Goal: Contribute content: Contribute content

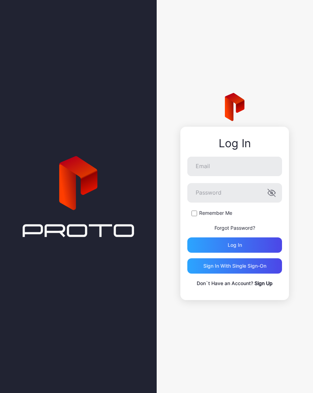
click at [241, 165] on input "Email" at bounding box center [234, 166] width 95 height 19
type input "**********"
click at [235, 245] on button "Log in" at bounding box center [234, 244] width 95 height 15
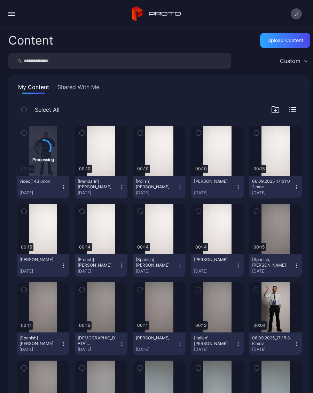
click at [281, 158] on div "Preview" at bounding box center [275, 151] width 53 height 50
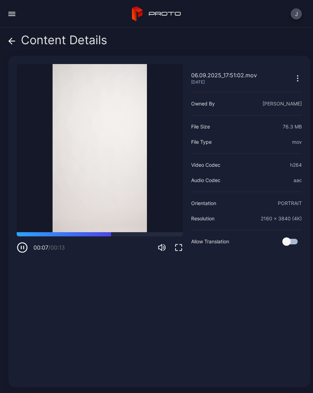
click at [17, 40] on div "Content Details" at bounding box center [57, 41] width 99 height 17
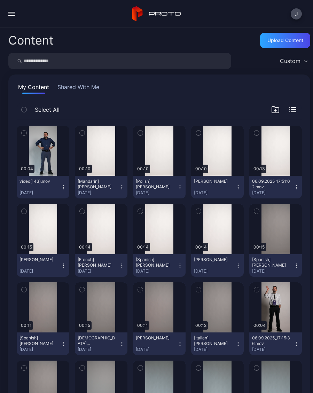
click at [52, 159] on div "Preview" at bounding box center [43, 151] width 53 height 50
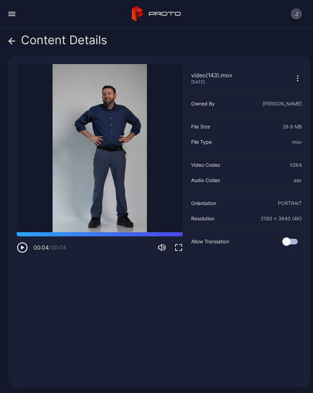
click at [10, 37] on span at bounding box center [11, 39] width 7 height 13
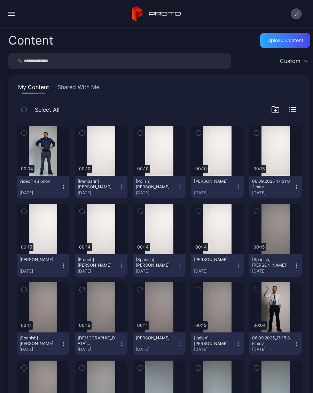
click at [50, 159] on div "Preview" at bounding box center [43, 151] width 53 height 50
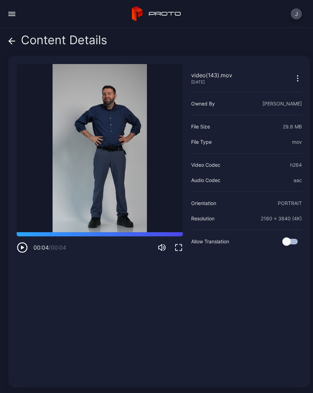
click at [294, 84] on button "button" at bounding box center [297, 78] width 8 height 14
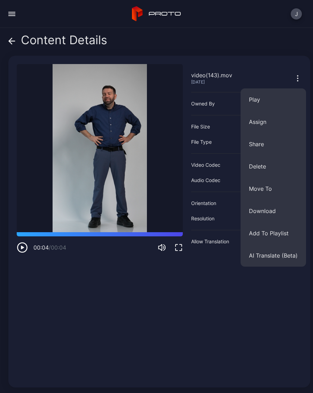
click at [275, 118] on button "Assign" at bounding box center [272, 122] width 65 height 22
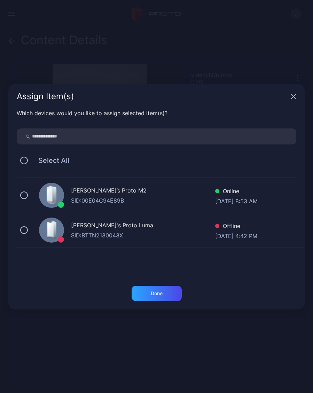
click at [19, 197] on div "[PERSON_NAME]’s Proto M2 SID: 00E04C94E89B Online [DATE] 8:53 AM" at bounding box center [161, 195] width 288 height 35
click at [165, 290] on div "Done" at bounding box center [157, 293] width 50 height 15
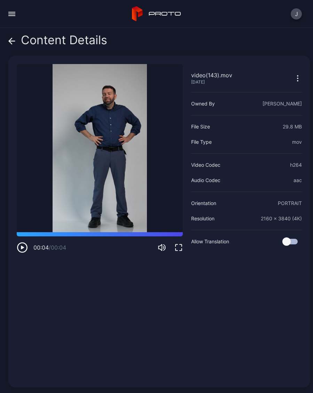
click at [17, 39] on div "Content Details" at bounding box center [57, 41] width 99 height 17
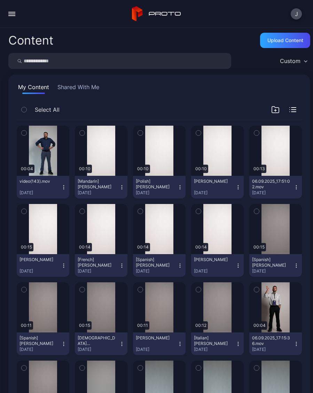
click at [309, 58] on div "Custom" at bounding box center [293, 61] width 34 height 10
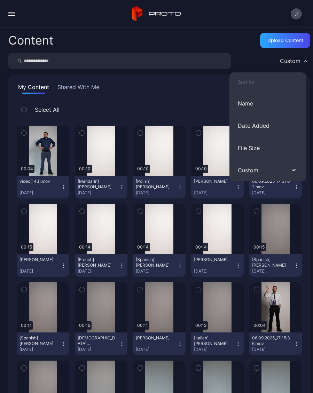
click at [300, 63] on div "Custom" at bounding box center [293, 61] width 34 height 10
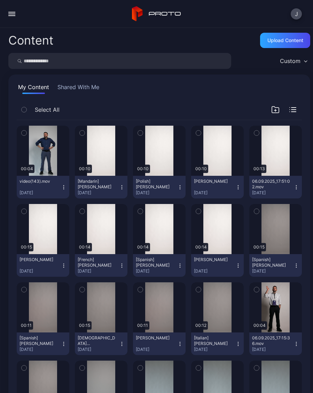
click at [15, 15] on button "button" at bounding box center [12, 14] width 14 height 14
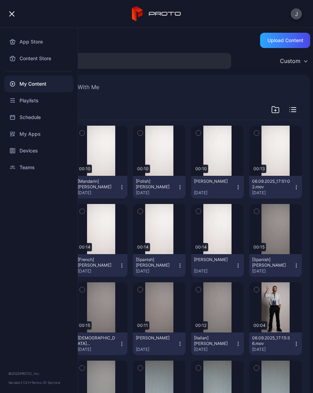
click at [123, 38] on div "Content Upload Content" at bounding box center [159, 40] width 302 height 14
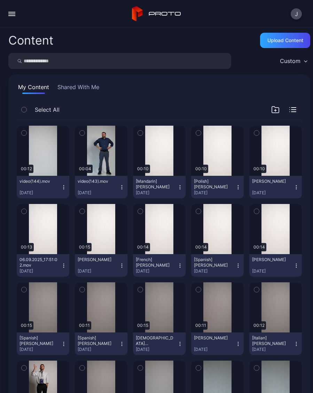
click at [285, 38] on div "Upload Content" at bounding box center [285, 41] width 36 height 6
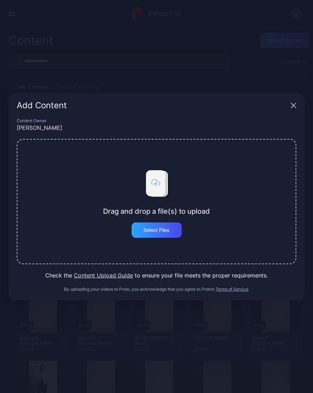
click at [164, 228] on div "Select Files" at bounding box center [156, 230] width 26 height 6
click at [295, 106] on icon "button" at bounding box center [294, 106] width 6 height 6
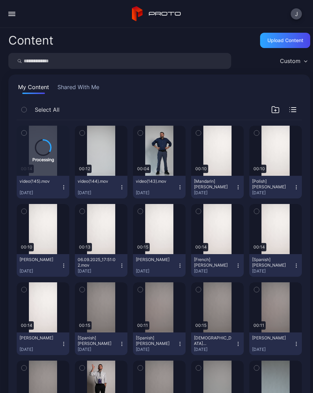
click at [0, 0] on div "Preview" at bounding box center [0, 0] width 0 height 0
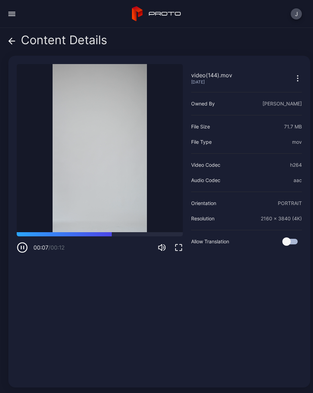
click at [13, 39] on icon at bounding box center [11, 41] width 7 height 7
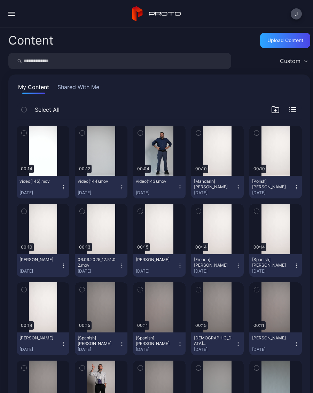
click at [0, 0] on div "Preview" at bounding box center [0, 0] width 0 height 0
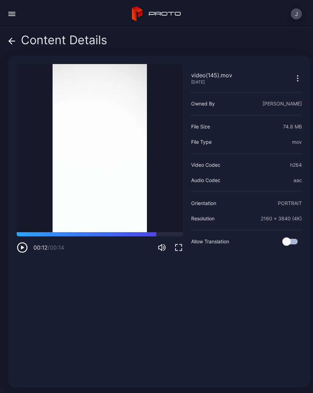
click at [16, 44] on div "Content Details" at bounding box center [57, 41] width 99 height 17
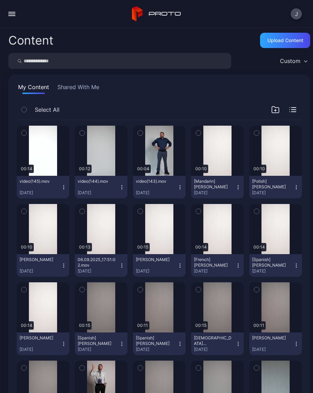
click at [291, 43] on div "Upload Content" at bounding box center [285, 41] width 36 height 6
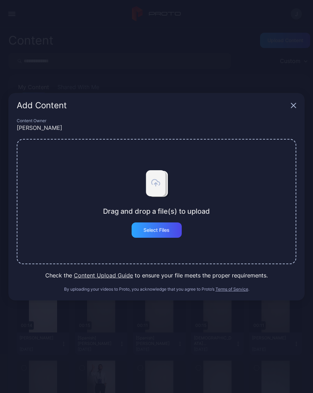
click at [179, 229] on div "Select Files" at bounding box center [157, 229] width 50 height 15
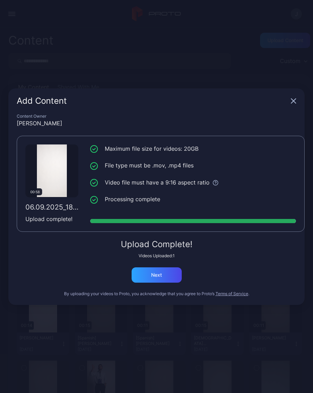
click at [174, 270] on div "Next" at bounding box center [157, 274] width 50 height 15
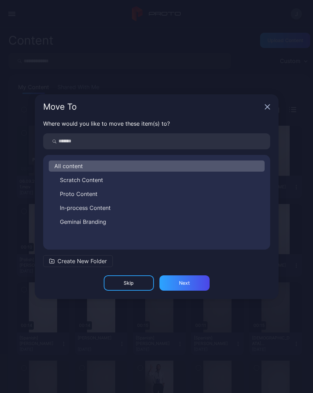
click at [269, 108] on icon "button" at bounding box center [267, 107] width 6 height 6
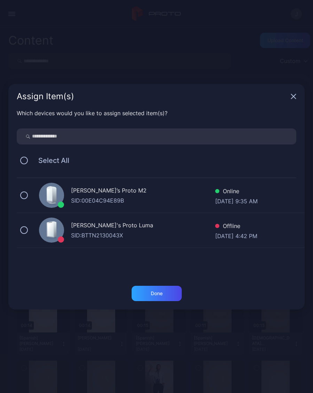
click at [175, 296] on div "Done" at bounding box center [157, 293] width 50 height 15
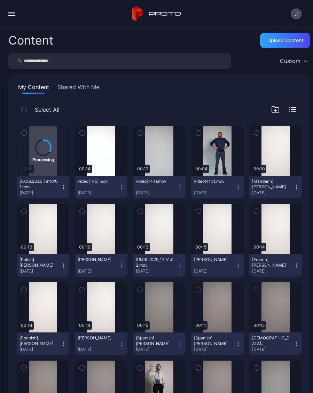
click at [289, 44] on div "Upload Content" at bounding box center [285, 40] width 50 height 15
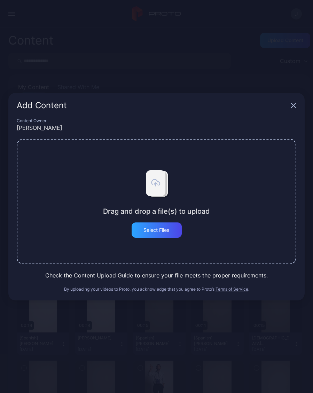
click at [170, 233] on div "Select Files" at bounding box center [157, 229] width 50 height 15
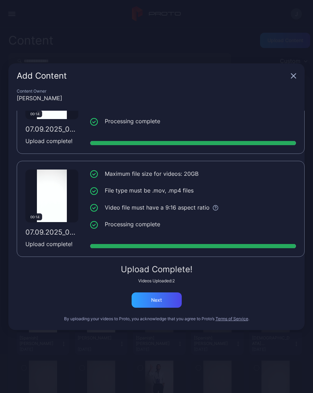
scroll to position [53, 0]
click at [166, 307] on div "Next" at bounding box center [157, 299] width 50 height 15
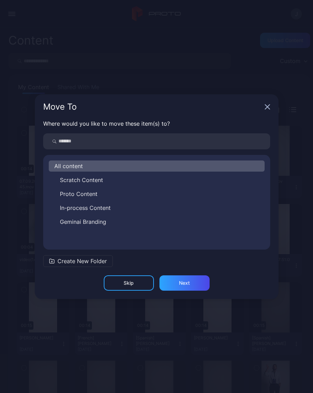
click at [269, 103] on div "Move To" at bounding box center [157, 106] width 244 height 25
click at [269, 104] on icon "button" at bounding box center [267, 107] width 6 height 6
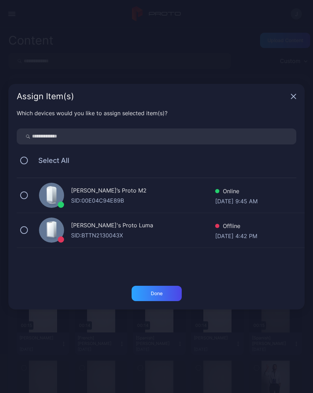
click at [294, 98] on icon "button" at bounding box center [294, 97] width 6 height 6
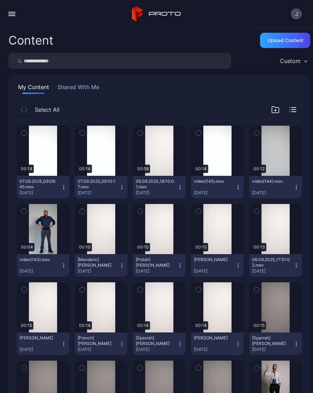
click at [281, 43] on div "Upload Content" at bounding box center [285, 41] width 36 height 6
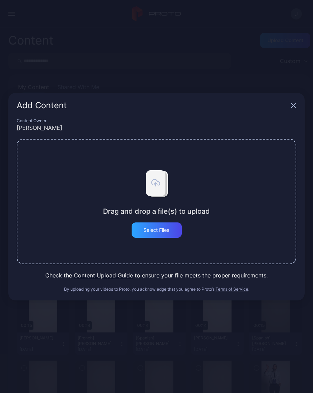
click at [166, 235] on div "Select Files" at bounding box center [157, 229] width 50 height 15
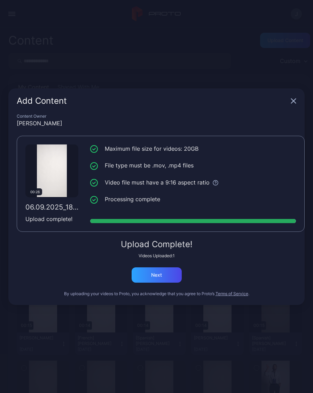
click at [168, 281] on div "Next" at bounding box center [157, 274] width 50 height 15
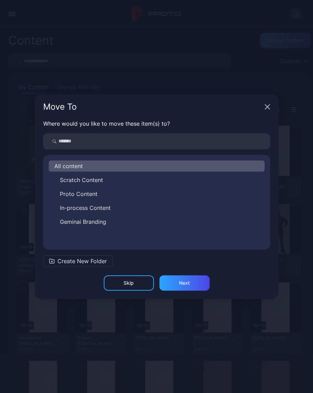
click at [205, 279] on div "Next" at bounding box center [184, 282] width 50 height 15
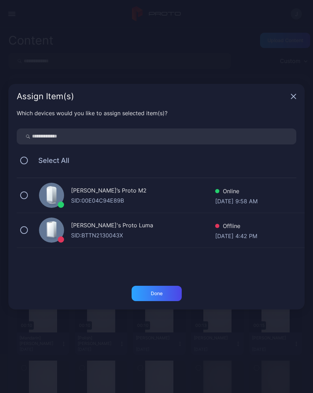
click at [296, 94] on div "Assign Item(s)" at bounding box center [156, 96] width 296 height 25
click at [290, 100] on div "Assign Item(s)" at bounding box center [156, 96] width 296 height 25
click at [294, 98] on icon "button" at bounding box center [294, 97] width 6 height 6
